Goal: Complete application form

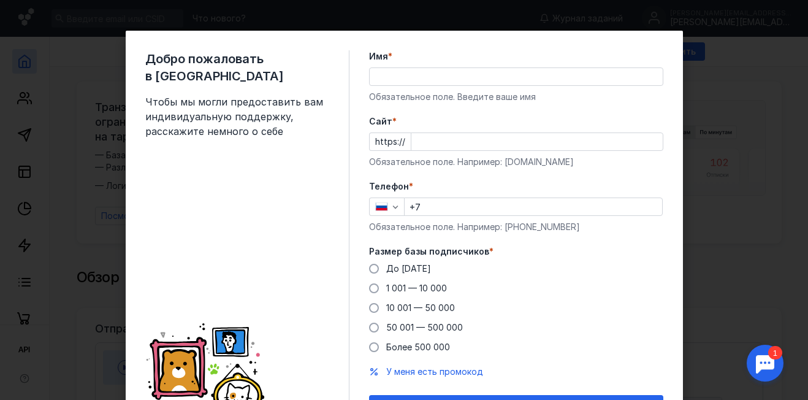
click at [392, 79] on input "Имя *" at bounding box center [516, 76] width 293 height 17
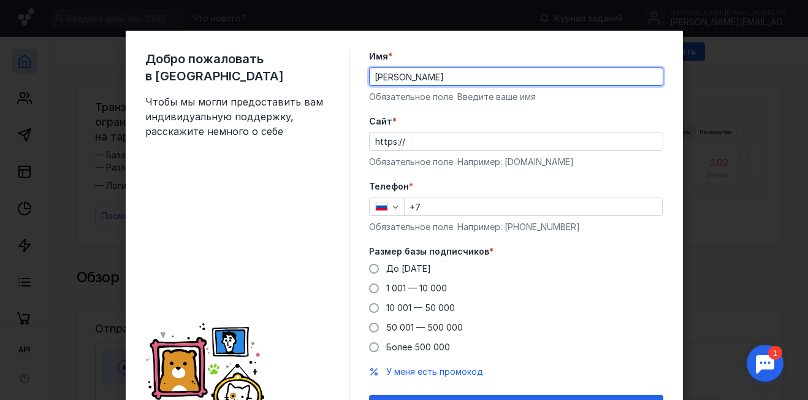
type input "[PERSON_NAME]"
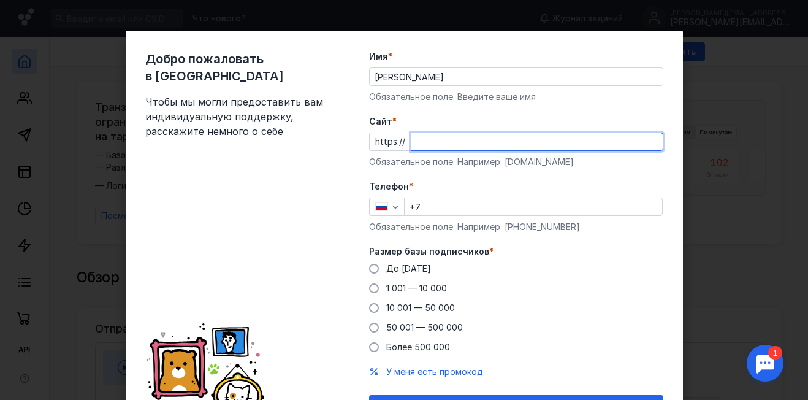
click at [422, 142] on input "Cайт *" at bounding box center [536, 141] width 251 height 17
click at [427, 207] on div "Телефон * +7 Обязательное поле. Например: [PHONE_NUMBER]" at bounding box center [516, 206] width 294 height 53
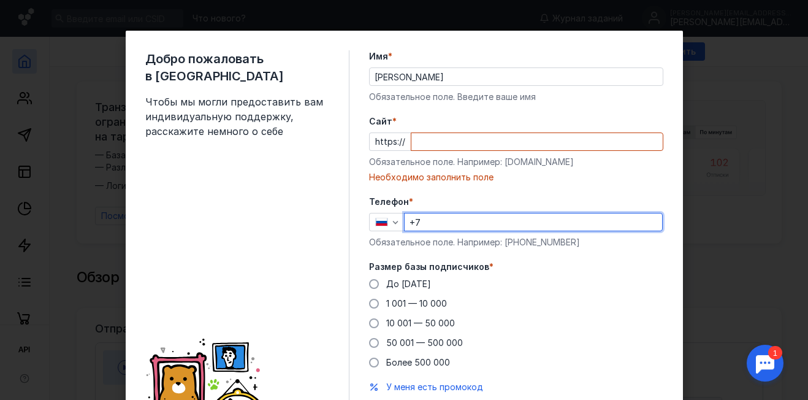
type input "[PHONE_NUMBER]"
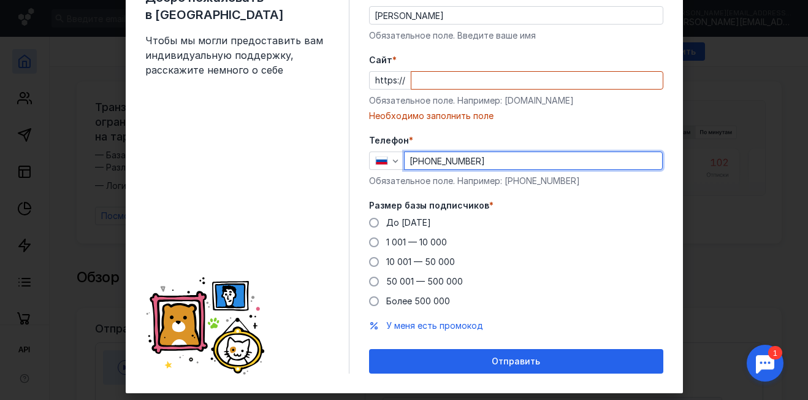
drag, startPoint x: 387, startPoint y: 221, endPoint x: 418, endPoint y: 229, distance: 31.5
click at [387, 221] on span "До [DATE]" at bounding box center [408, 222] width 45 height 10
click at [0, 0] on input "До [DATE]" at bounding box center [0, 0] width 0 height 0
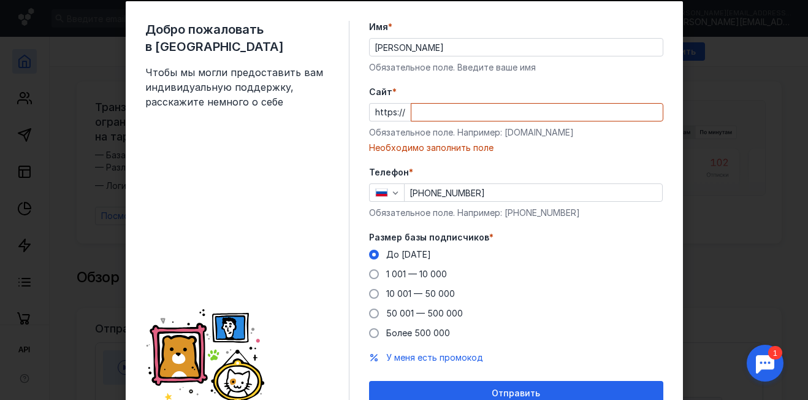
scroll to position [0, 0]
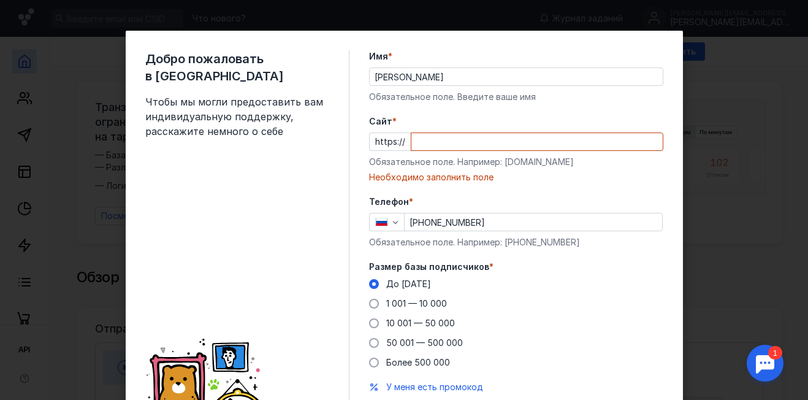
drag, startPoint x: 421, startPoint y: 142, endPoint x: 570, endPoint y: 12, distance: 198.5
click at [421, 142] on input "Cайт *" at bounding box center [536, 141] width 251 height 17
paste input "[DOMAIN_NAME][URL]"
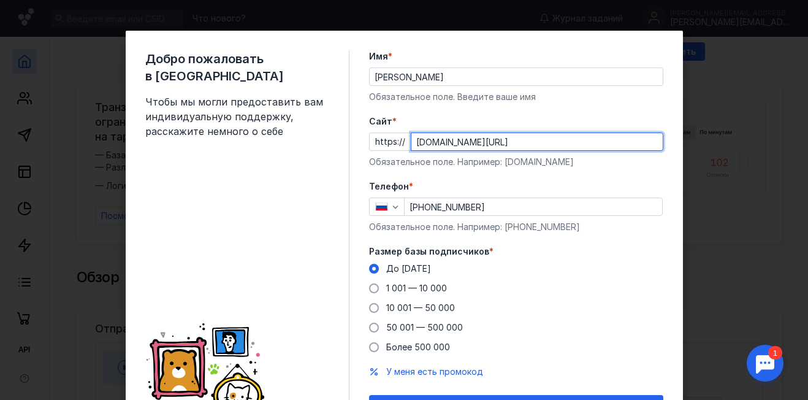
click at [416, 140] on input "[DOMAIN_NAME][URL]" at bounding box center [536, 141] width 251 height 17
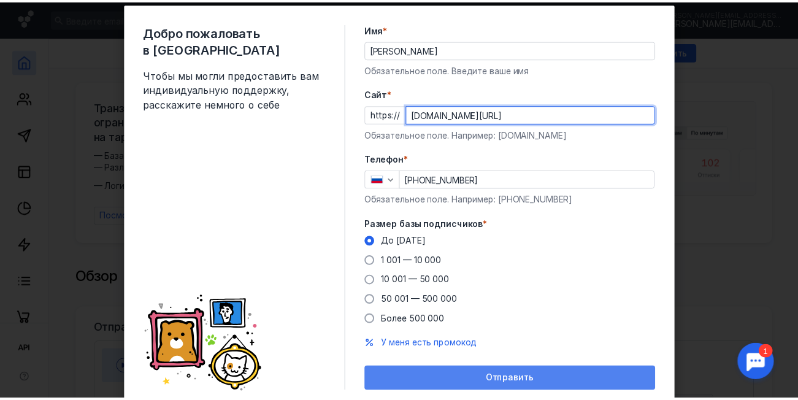
scroll to position [70, 0]
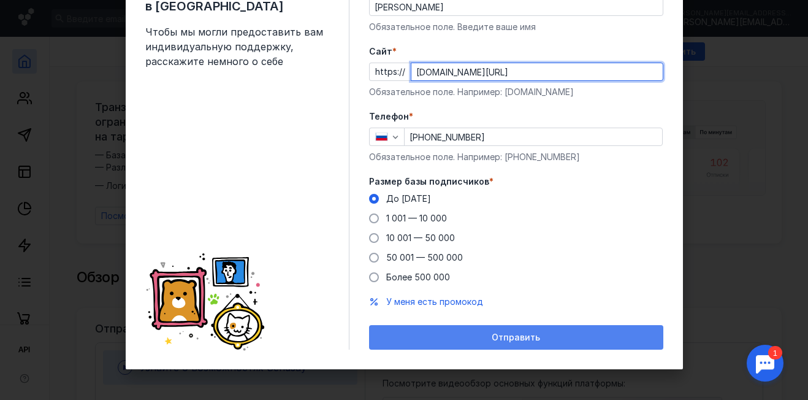
type input "[DOMAIN_NAME][URL]"
click at [481, 342] on div "Отправить" at bounding box center [516, 337] width 282 height 10
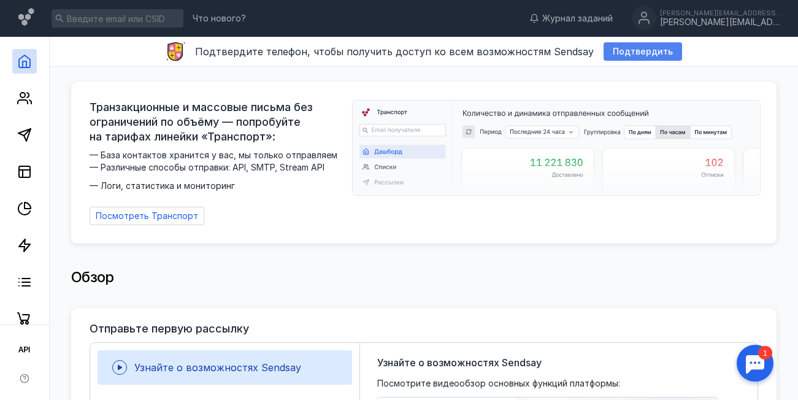
click at [621, 54] on span "Подтвердить" at bounding box center [642, 52] width 60 height 10
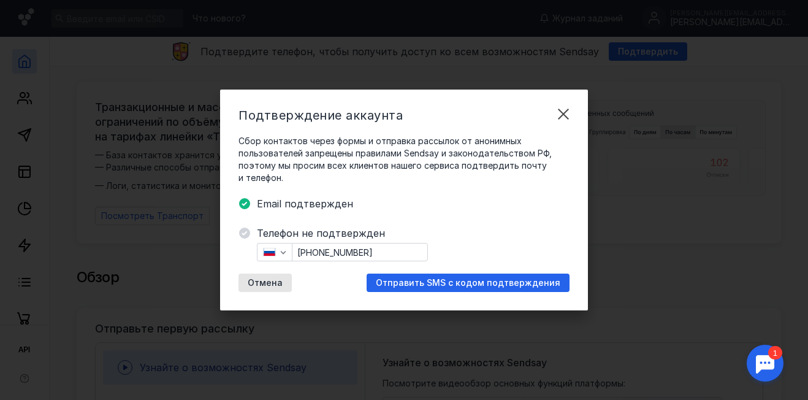
drag, startPoint x: 436, startPoint y: 284, endPoint x: 447, endPoint y: 288, distance: 11.6
click at [436, 284] on span "Отправить SMS с кодом подтверждения" at bounding box center [468, 283] width 185 height 10
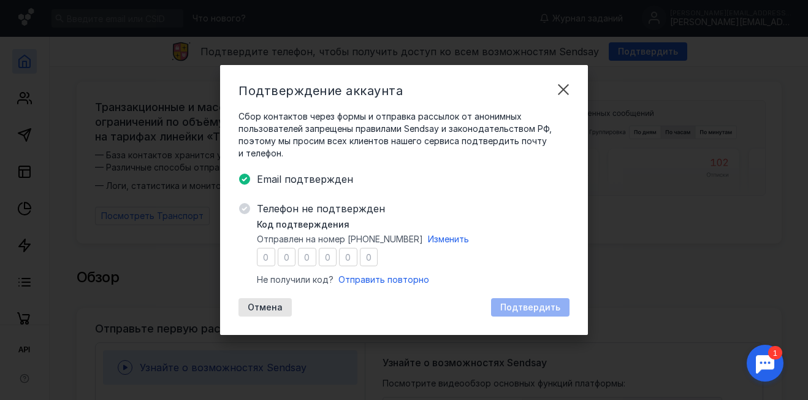
type input "2"
type input "0"
type input "3"
type input "5"
type input "6"
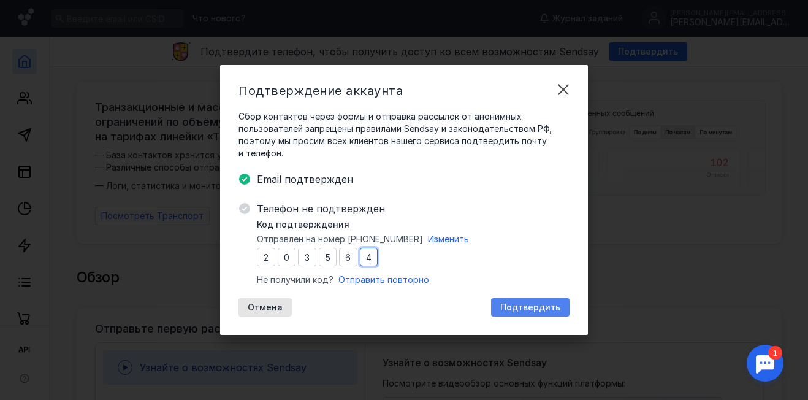
type input "4"
drag, startPoint x: 525, startPoint y: 307, endPoint x: 530, endPoint y: 301, distance: 7.5
click at [525, 307] on span "Подтвердить" at bounding box center [530, 307] width 60 height 10
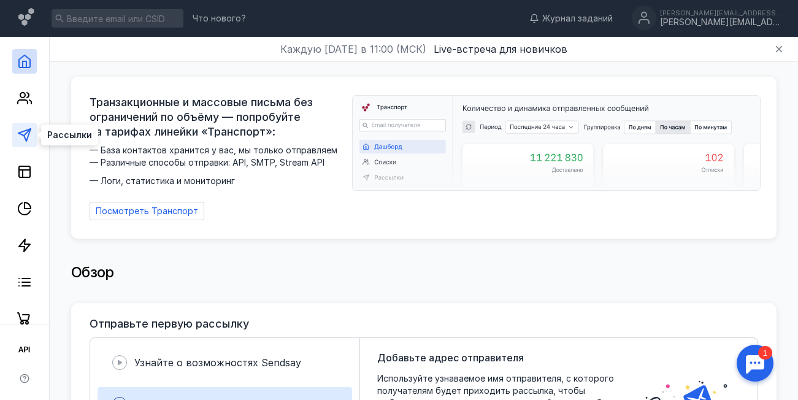
click at [22, 140] on icon at bounding box center [24, 135] width 15 height 15
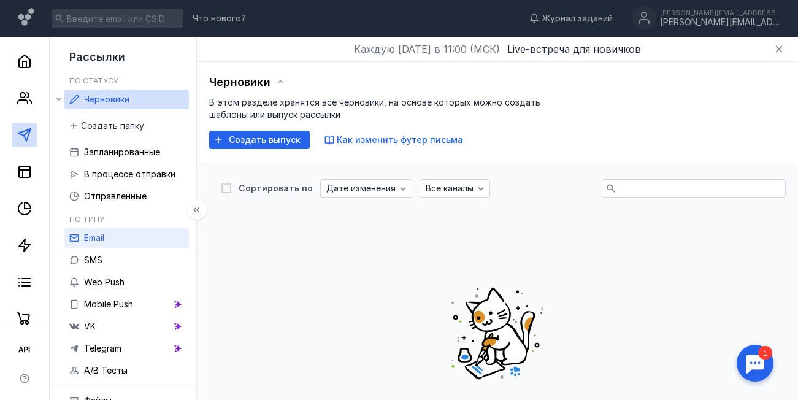
click at [100, 237] on span "Email" at bounding box center [94, 237] width 20 height 10
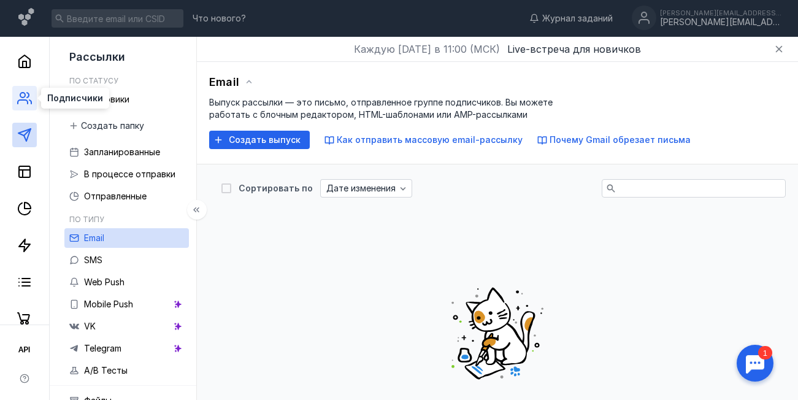
click at [26, 98] on icon at bounding box center [24, 98] width 15 height 15
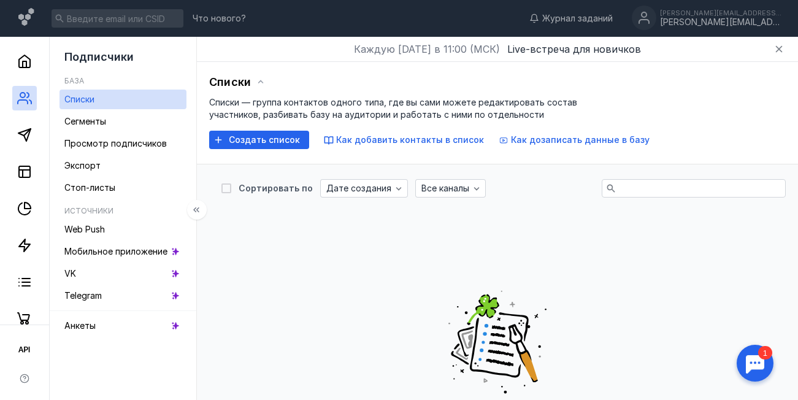
click at [77, 80] on h5 "База" at bounding box center [74, 80] width 20 height 9
click at [455, 189] on span "Все каналы" at bounding box center [445, 188] width 48 height 10
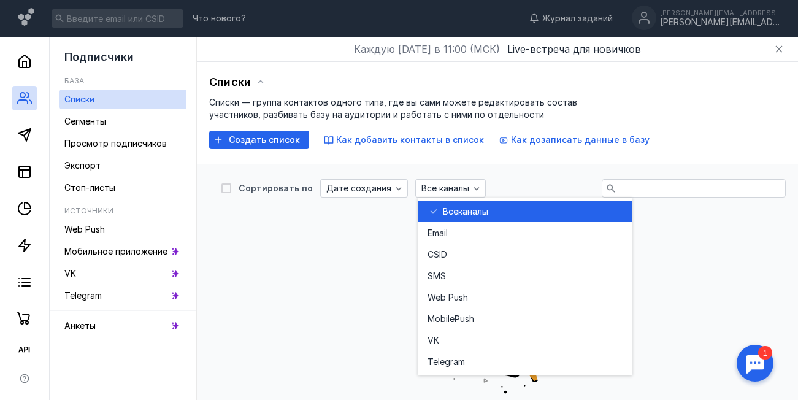
click at [427, 157] on div "Списки Списки — группа контактов одного типа, где вы сами можете редактировать …" at bounding box center [497, 113] width 601 height 102
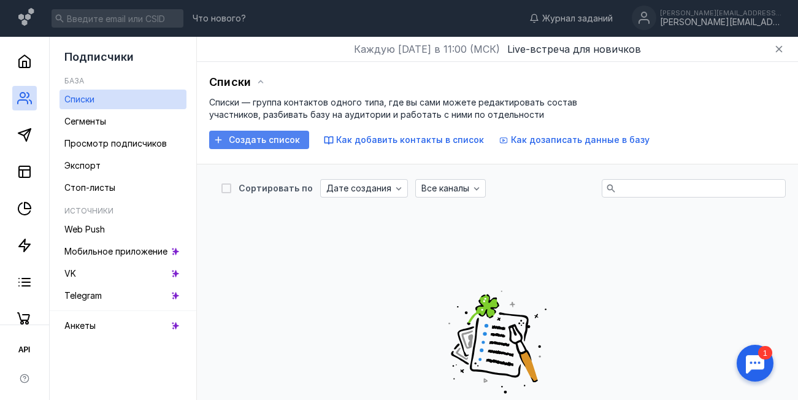
click at [276, 140] on span "Создать список" at bounding box center [264, 140] width 71 height 10
drag, startPoint x: 102, startPoint y: 169, endPoint x: 296, endPoint y: 178, distance: 194.5
click at [101, 169] on span "Экспорт" at bounding box center [82, 165] width 36 height 10
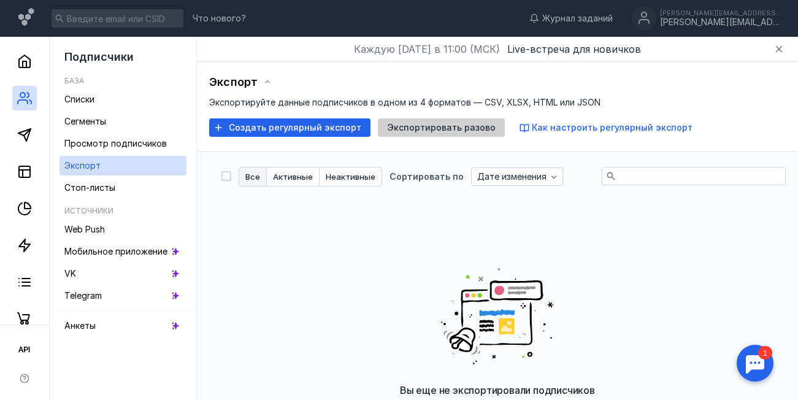
click at [427, 126] on span "Экспортировать разово" at bounding box center [441, 128] width 109 height 10
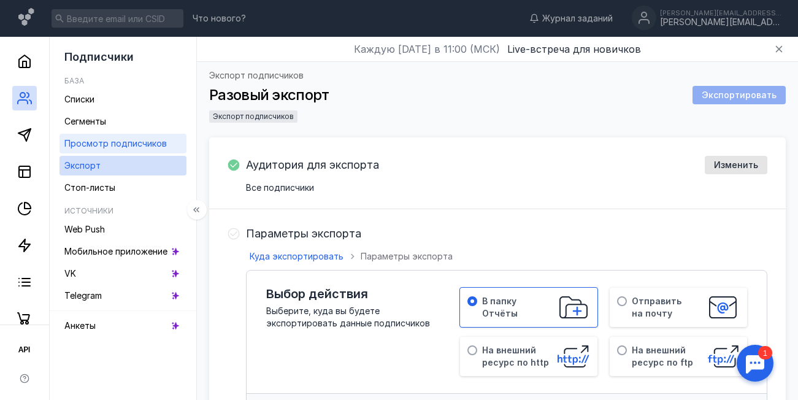
click at [109, 140] on span "Просмотр подписчиков" at bounding box center [115, 143] width 102 height 10
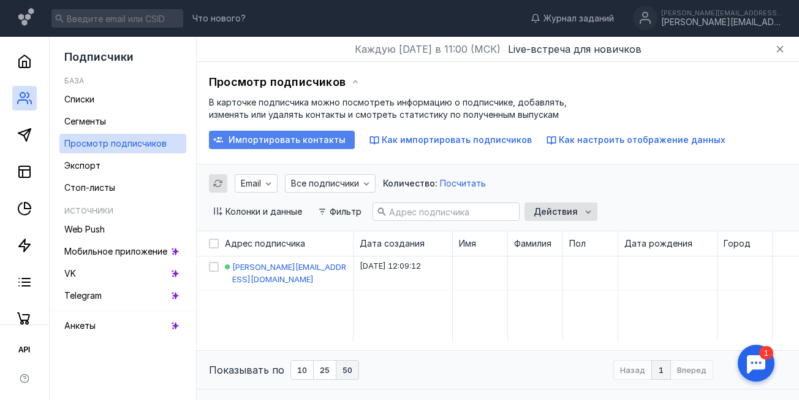
click at [267, 137] on span "Импортировать контакты" at bounding box center [287, 140] width 117 height 10
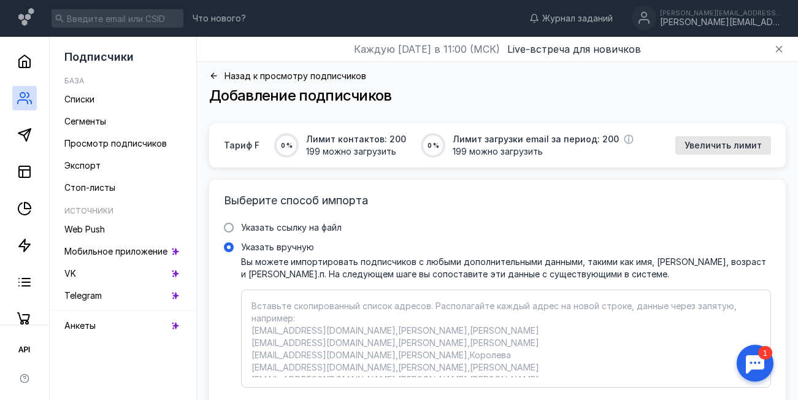
click at [218, 74] on icon at bounding box center [213, 75] width 9 height 9
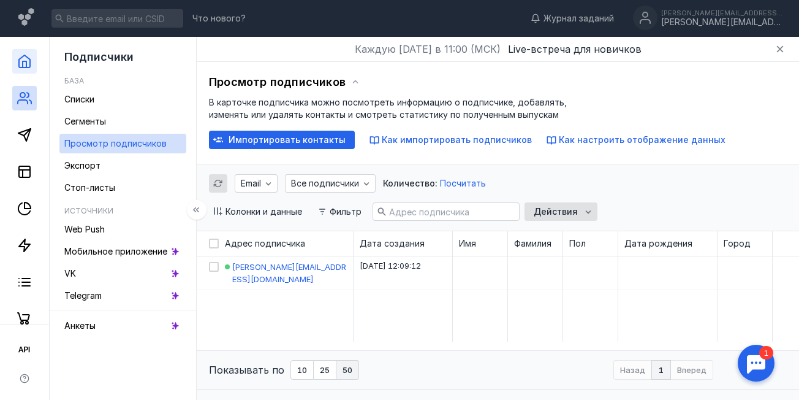
click at [12, 57] on link at bounding box center [24, 61] width 25 height 25
